Goal: Find specific page/section: Find specific page/section

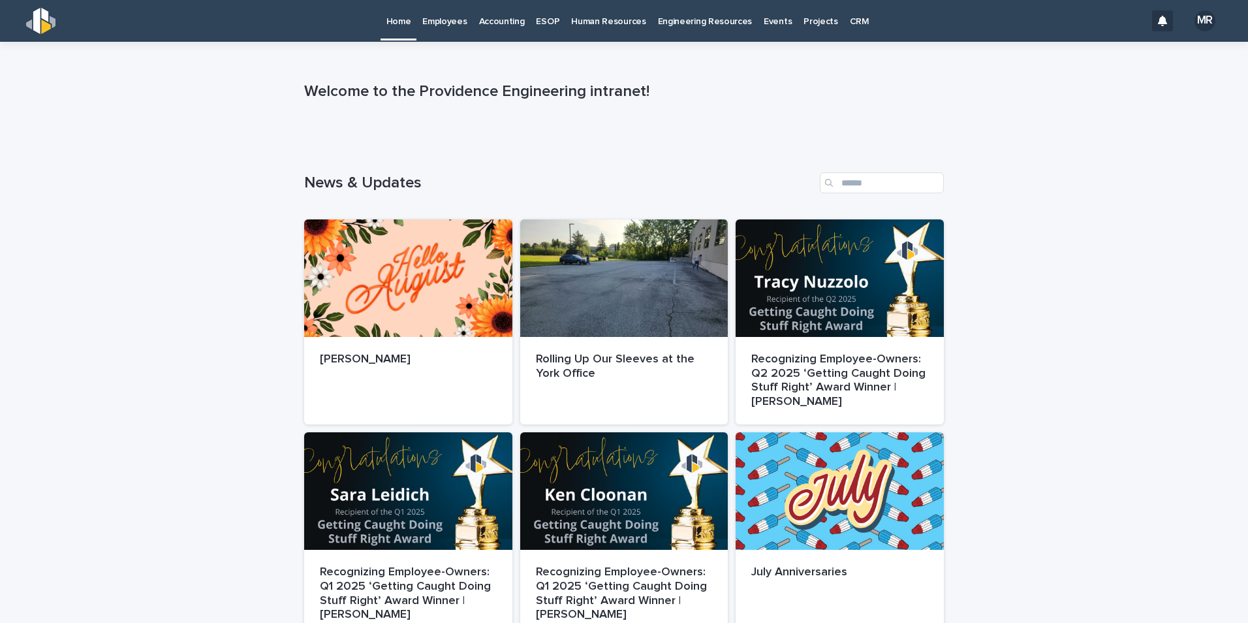
click at [460, 26] on p "Employees" at bounding box center [444, 13] width 44 height 27
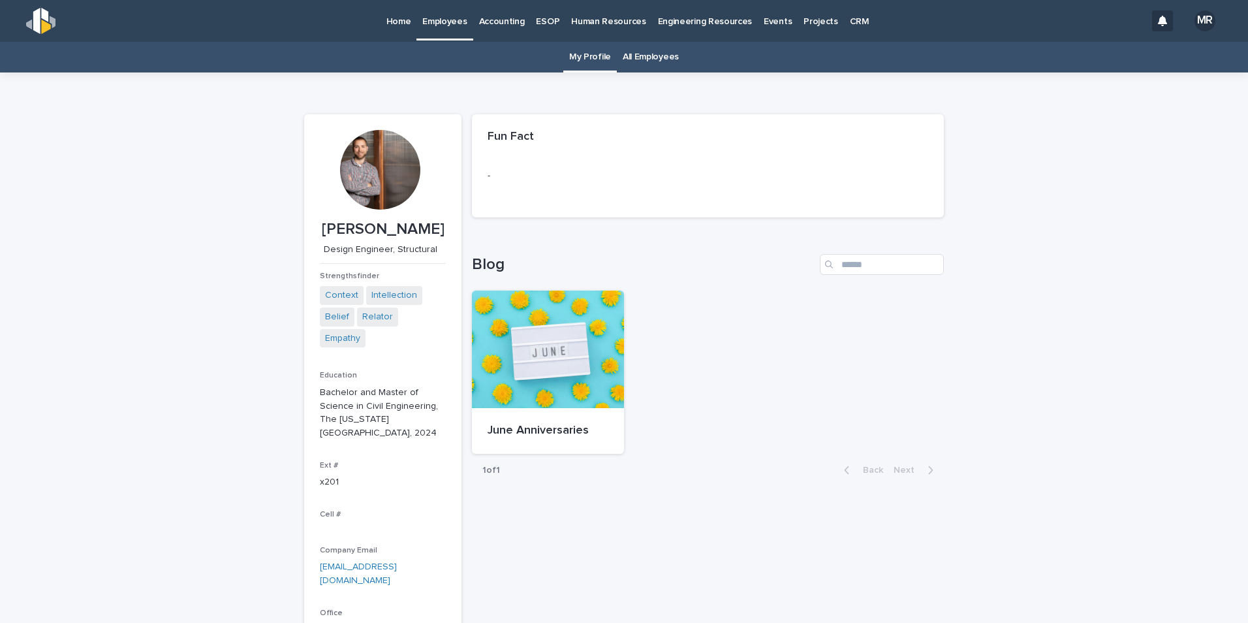
click at [404, 16] on p "Home" at bounding box center [398, 13] width 25 height 27
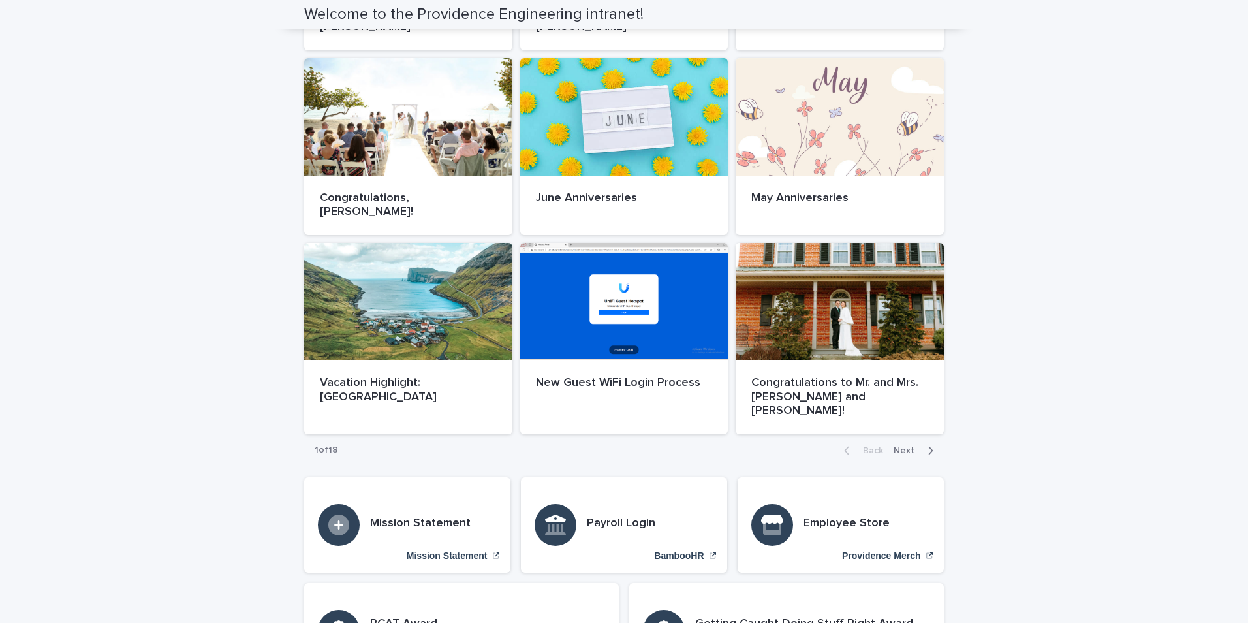
scroll to position [699, 0]
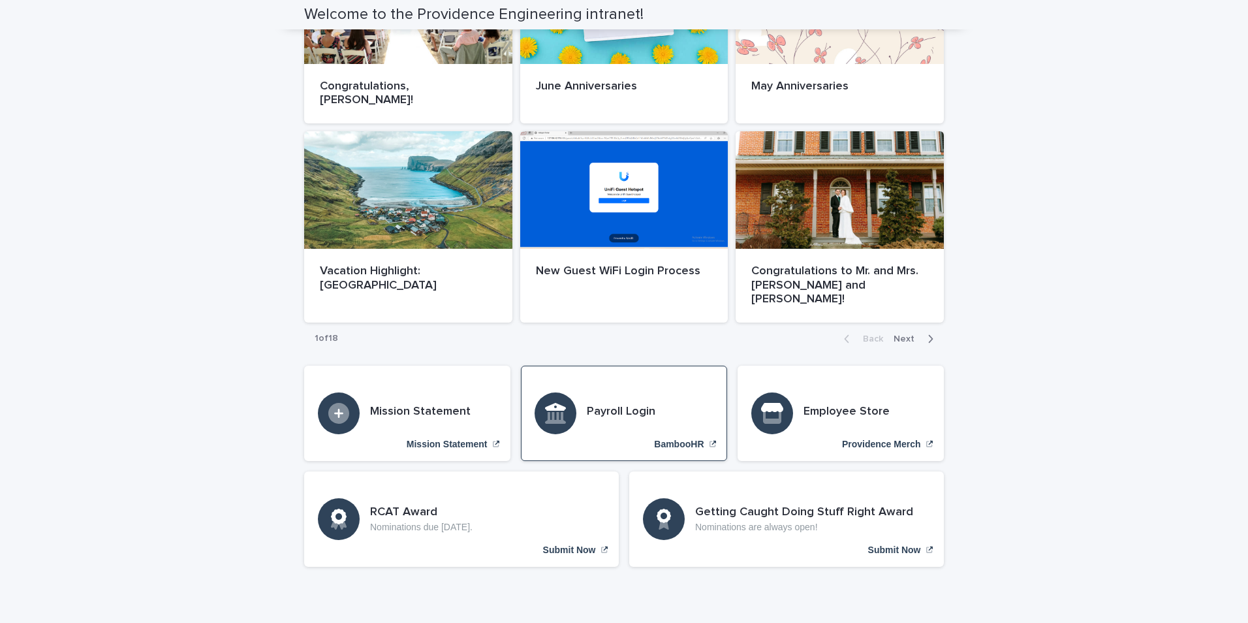
click at [691, 439] on p "BambooHR" at bounding box center [679, 444] width 50 height 11
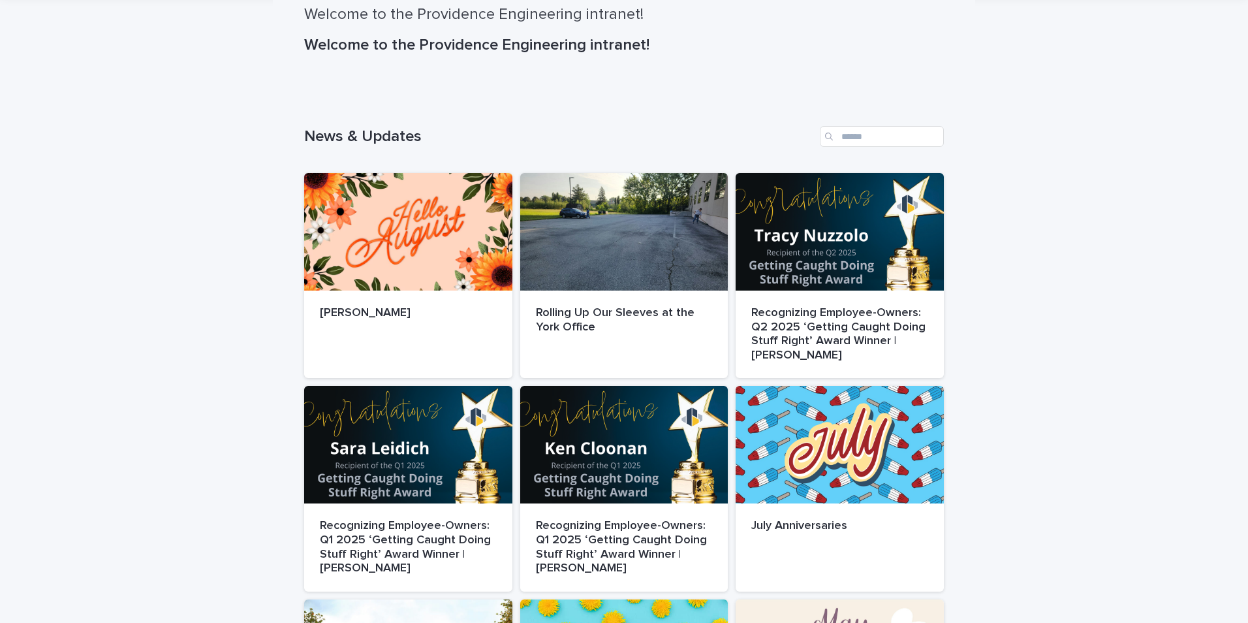
scroll to position [0, 0]
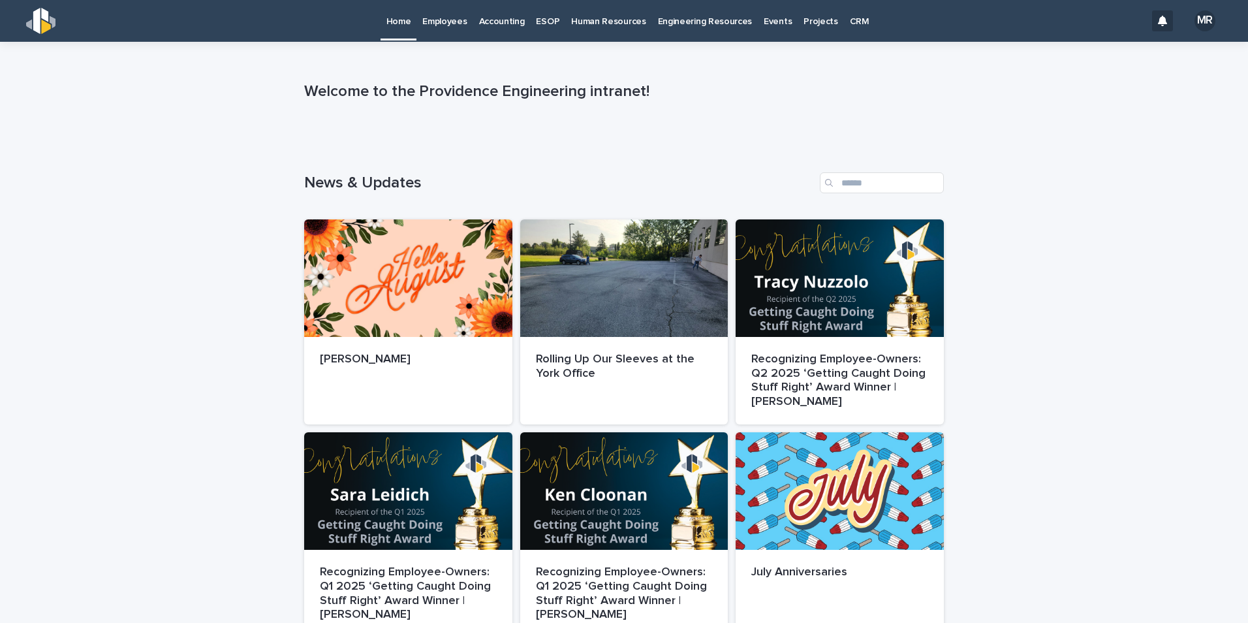
click at [627, 20] on p "Human Resources" at bounding box center [608, 13] width 74 height 27
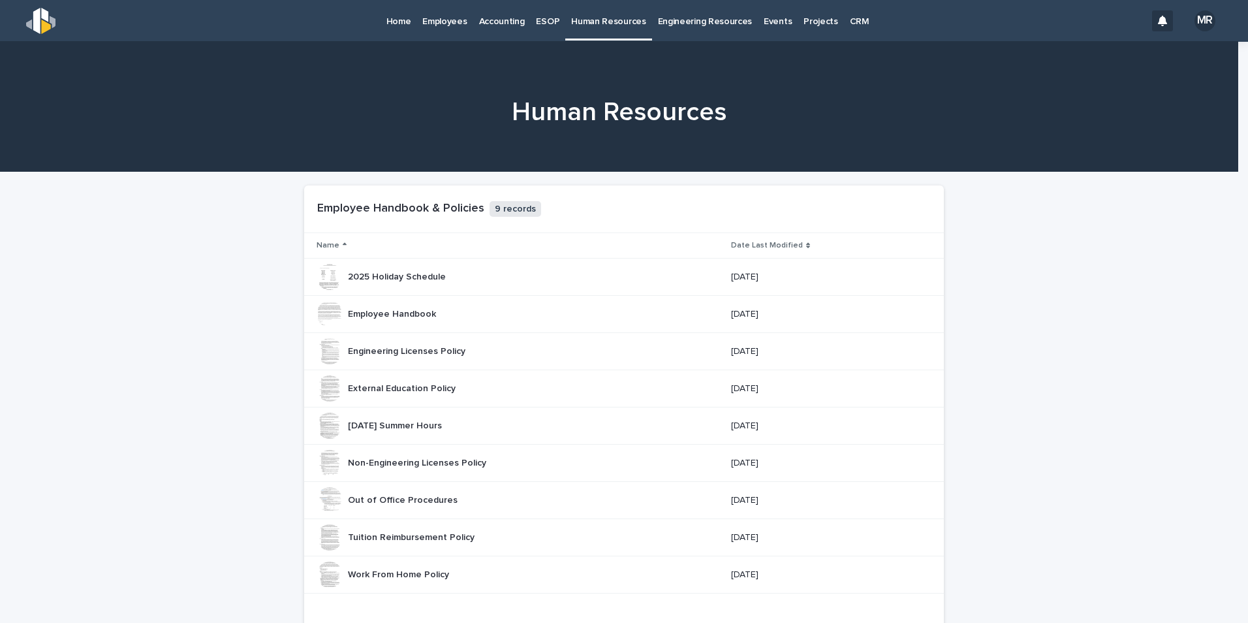
click at [409, 20] on p "Home" at bounding box center [398, 13] width 25 height 27
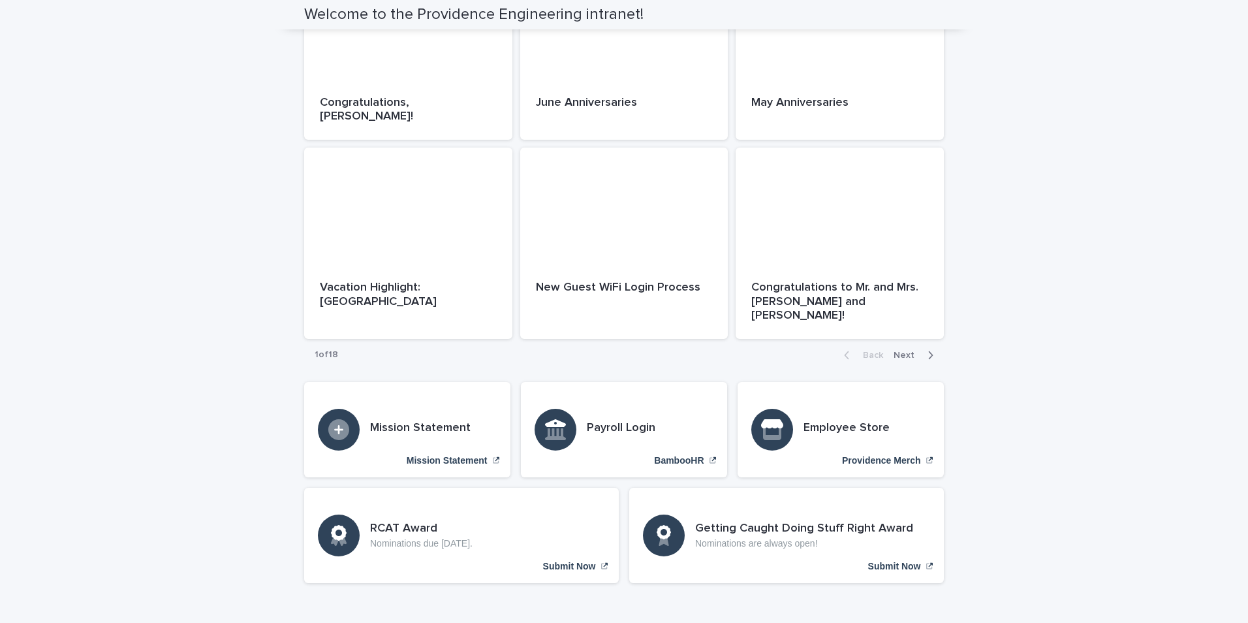
scroll to position [699, 0]
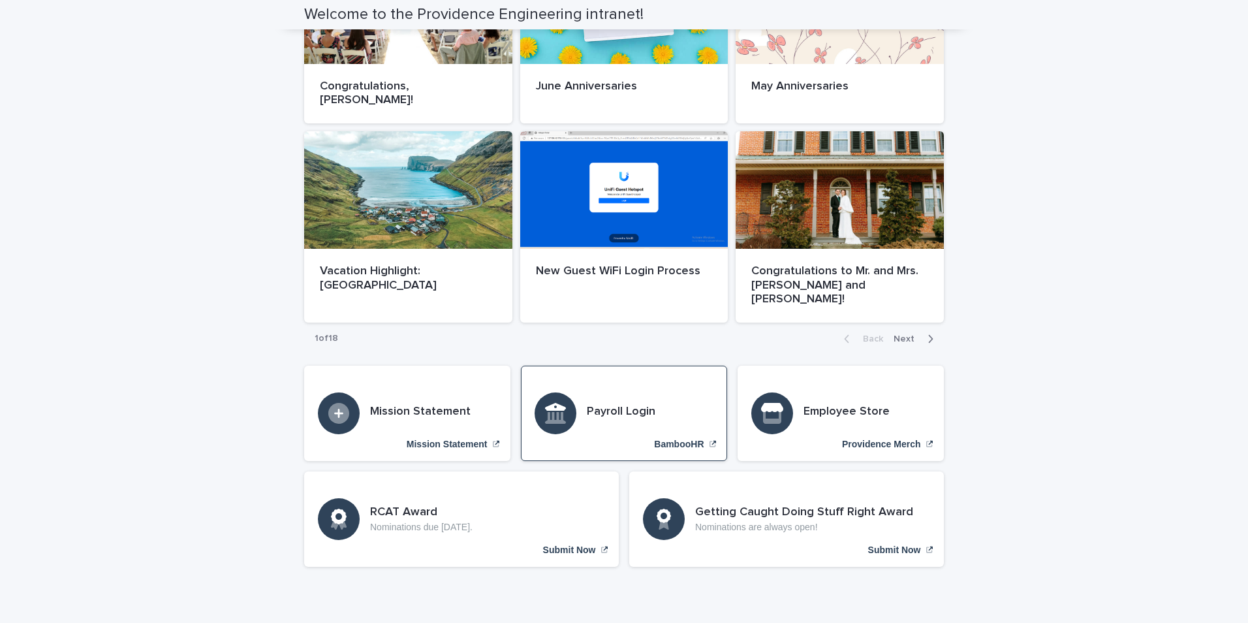
click at [675, 379] on div "Payroll Login BambooHR" at bounding box center [624, 413] width 206 height 95
